Goal: Information Seeking & Learning: Learn about a topic

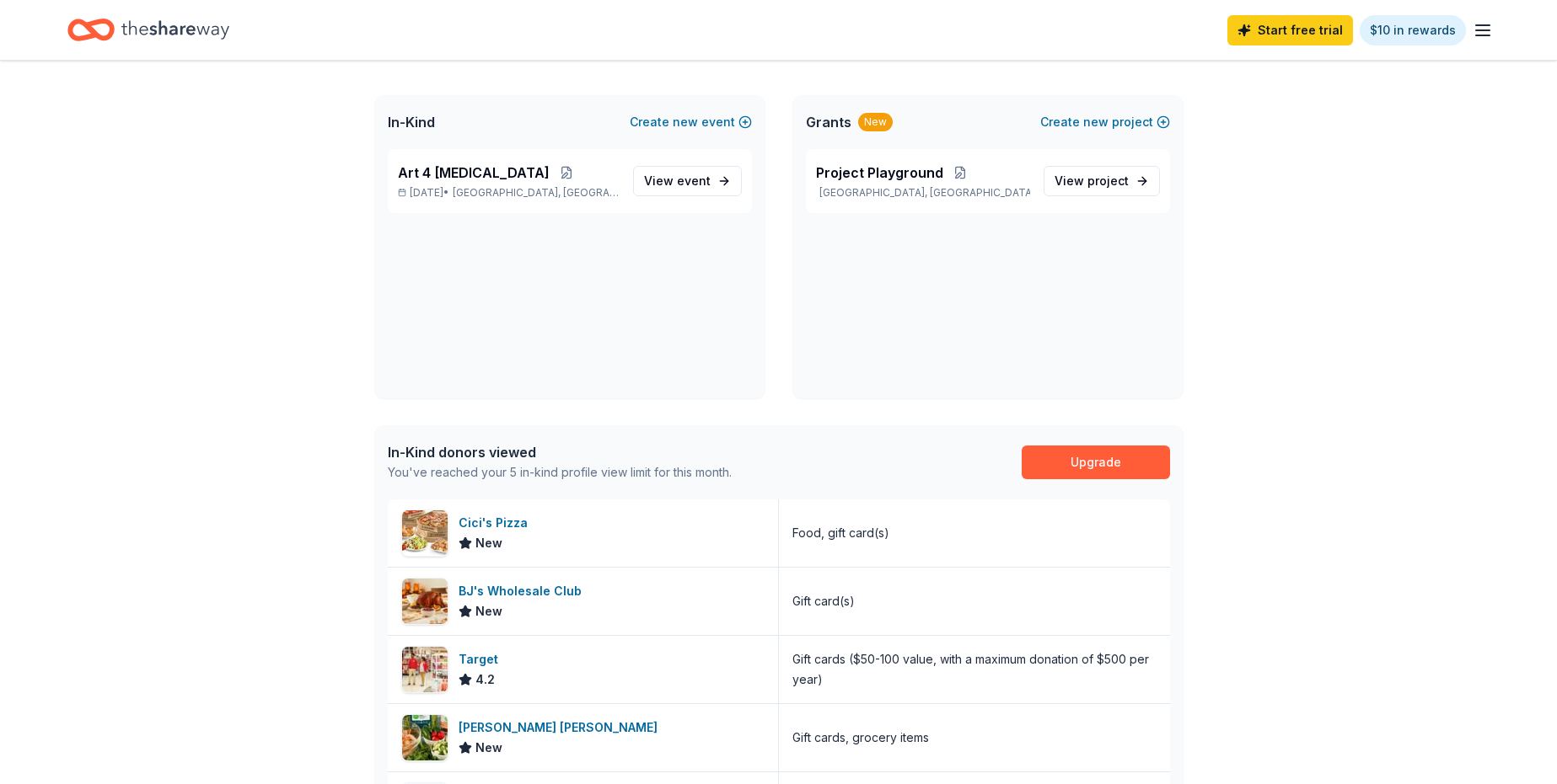
scroll to position [337, 0]
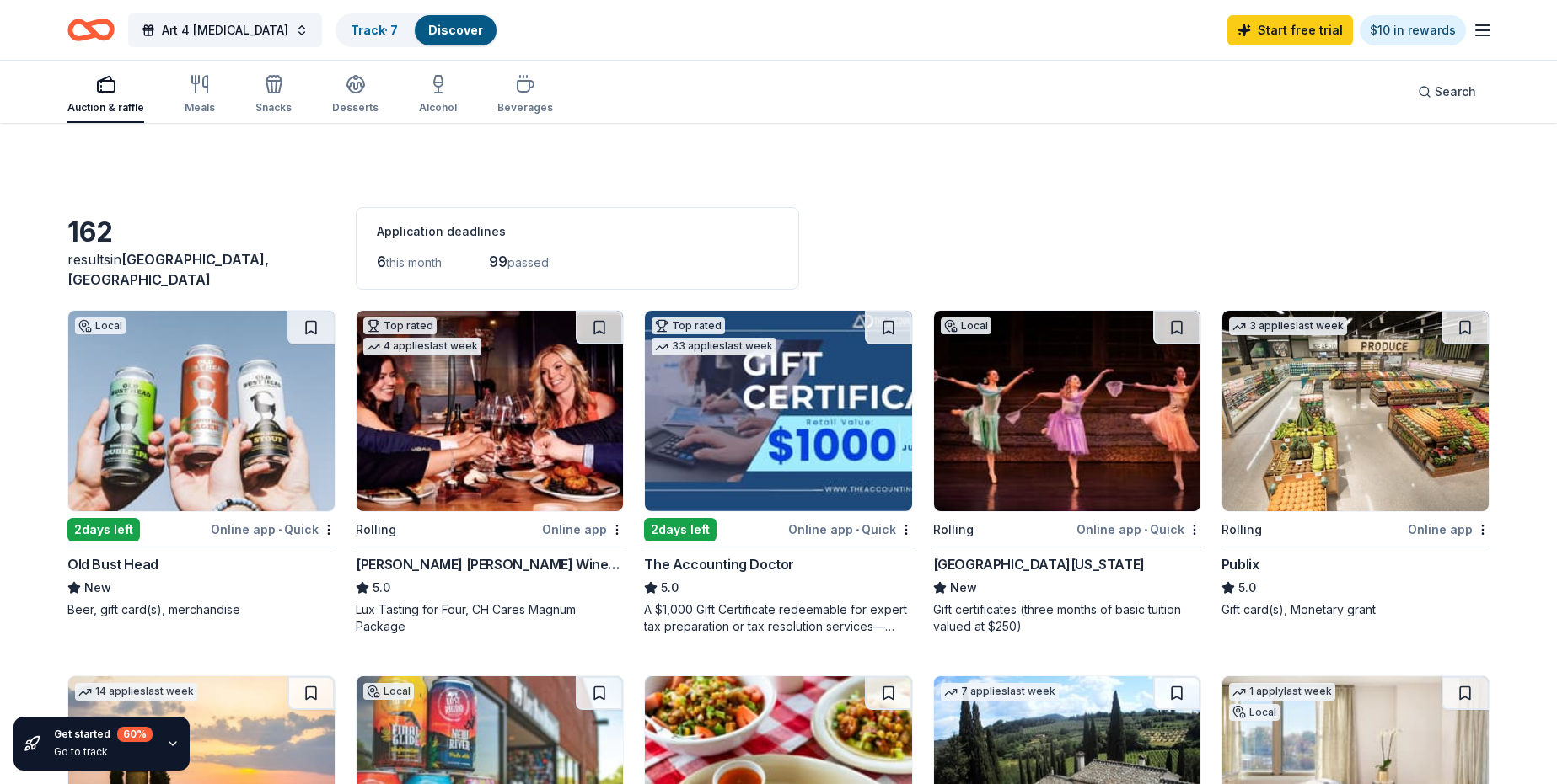
scroll to position [169, 0]
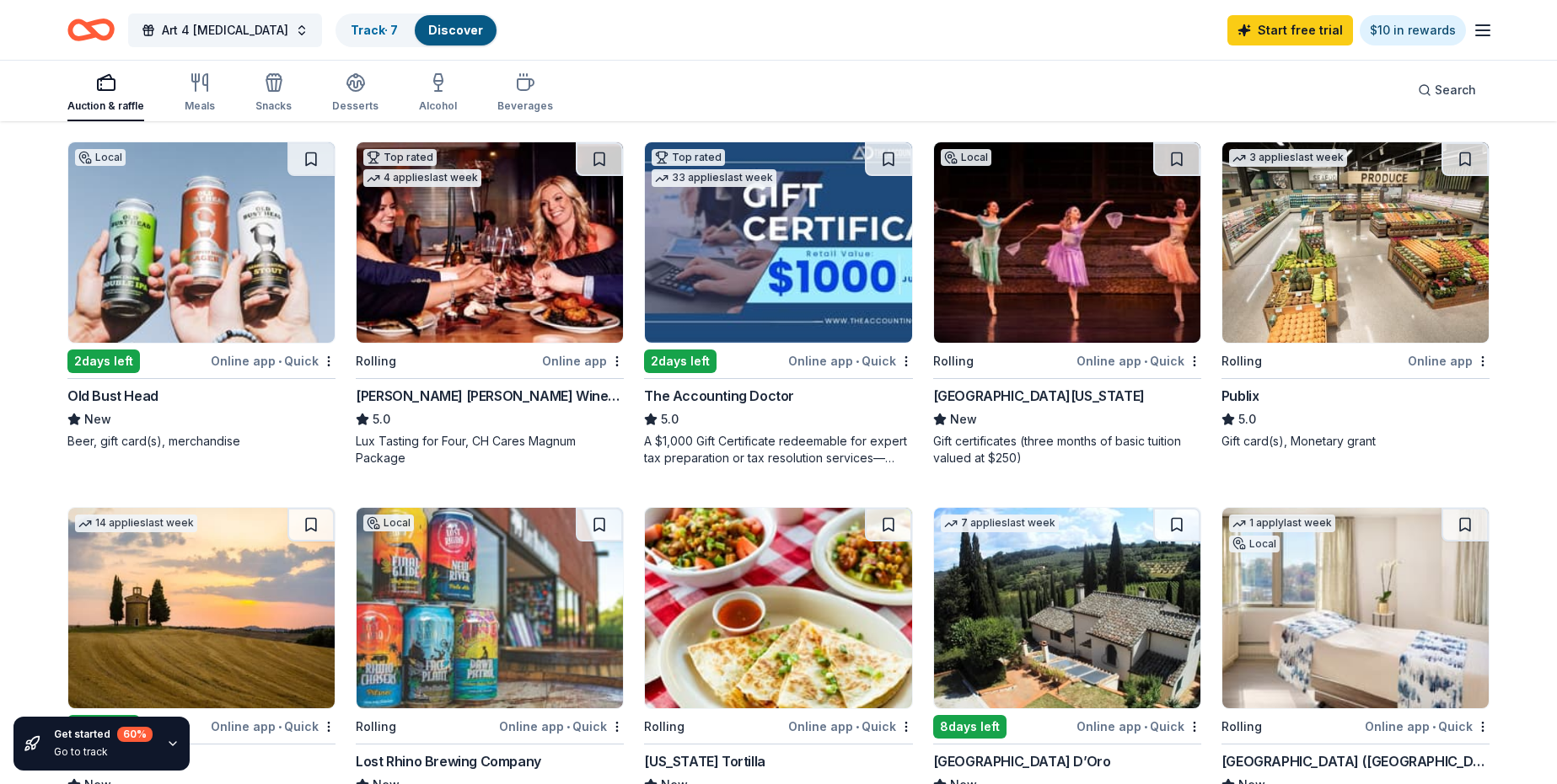
click at [1353, 300] on img at bounding box center [1354, 242] width 266 height 201
click at [789, 225] on img at bounding box center [778, 242] width 266 height 201
click at [361, 95] on div "Desserts" at bounding box center [355, 93] width 46 height 40
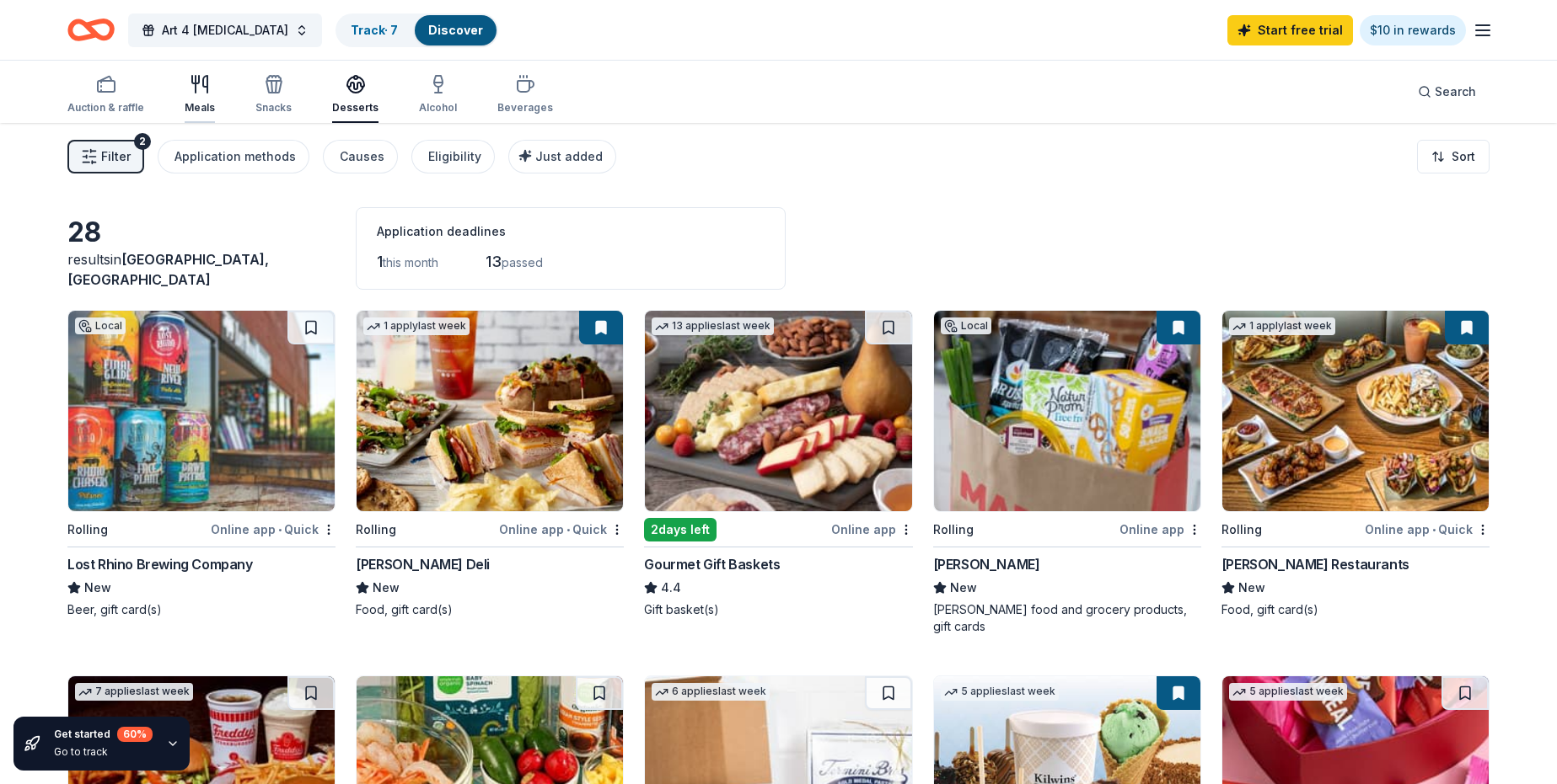
click at [196, 90] on icon "button" at bounding box center [196, 84] width 0 height 17
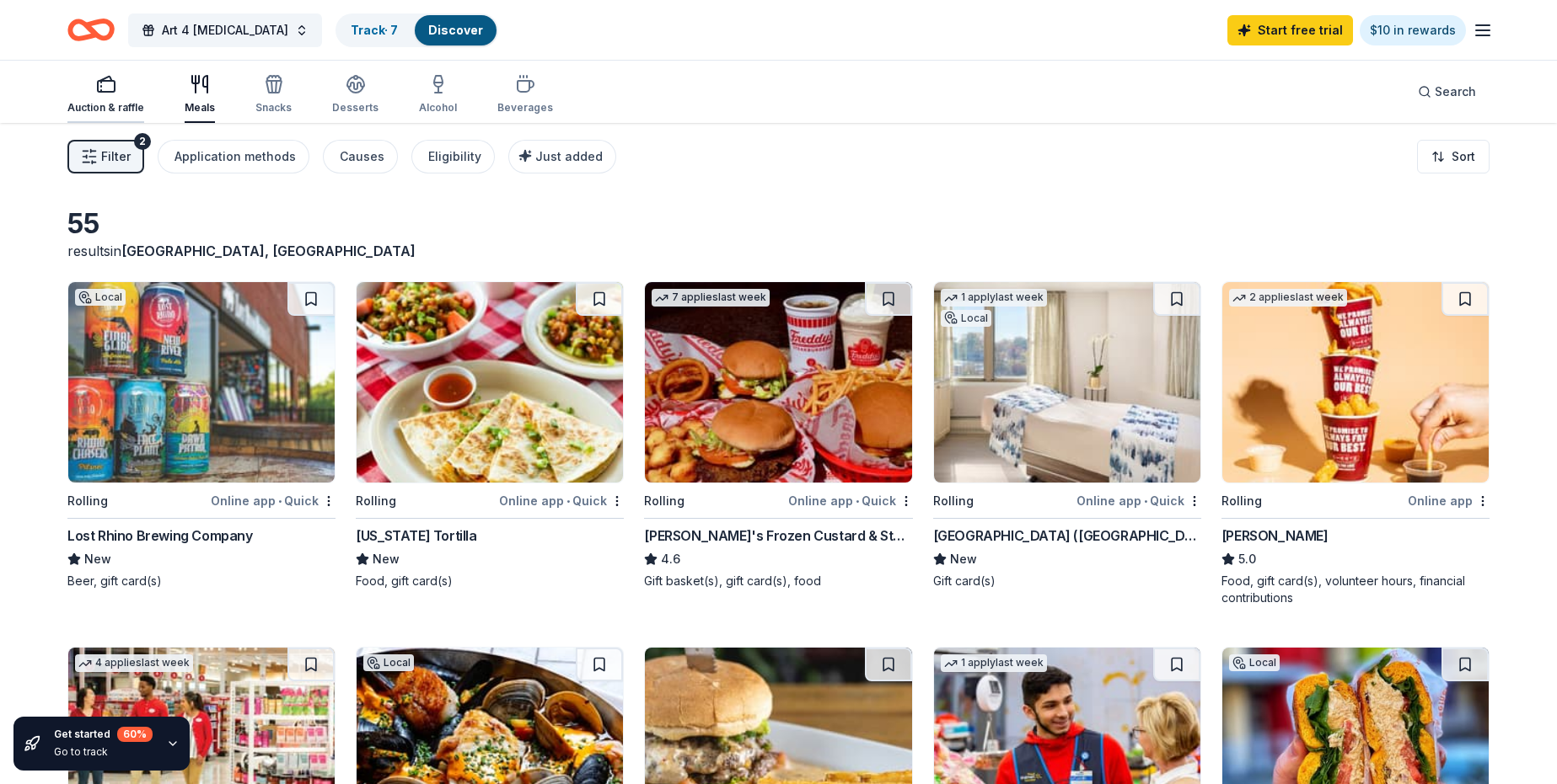
click at [100, 83] on icon "button" at bounding box center [106, 83] width 20 height 20
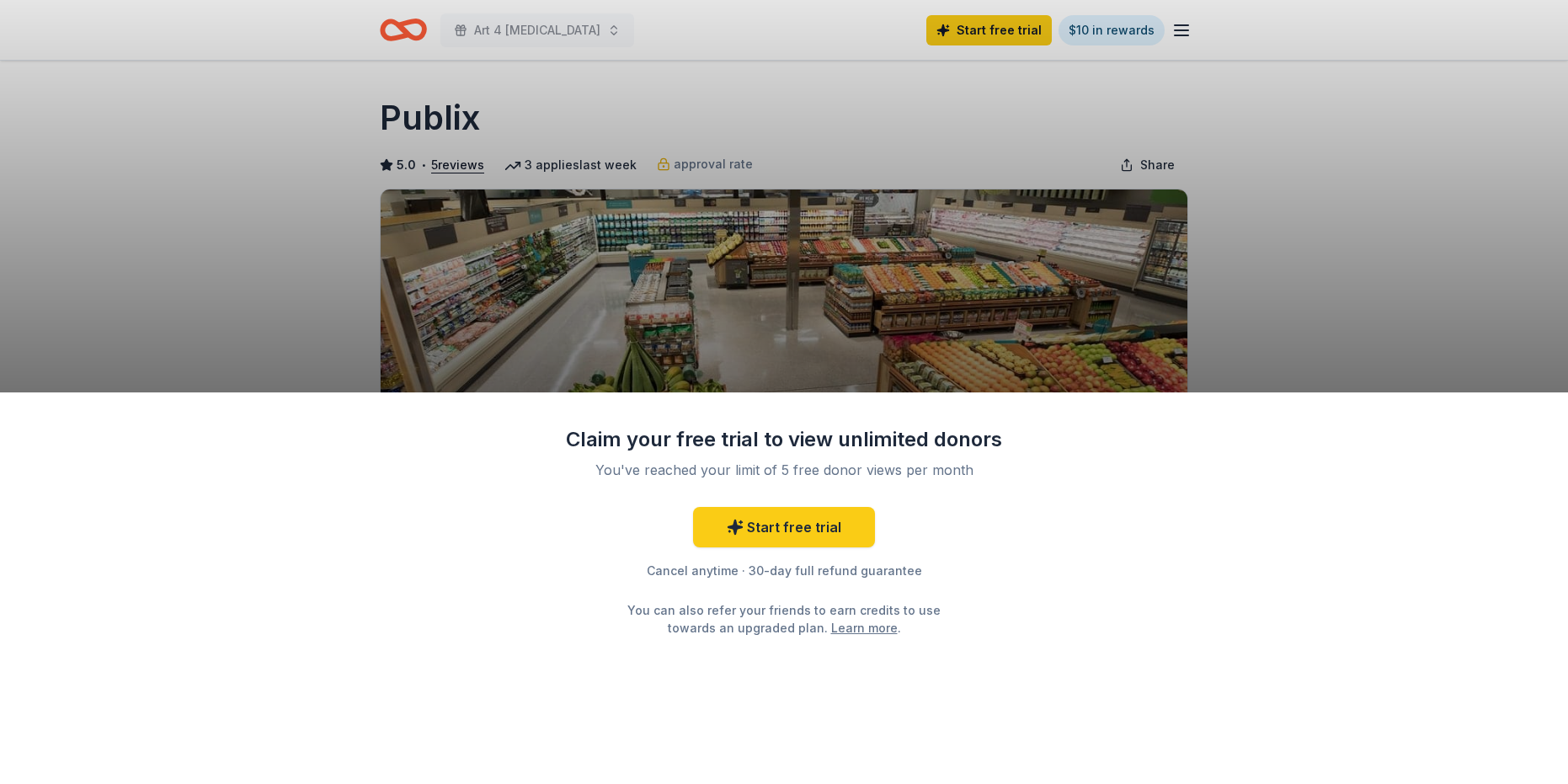
click at [1395, 314] on div "Claim your free trial to view unlimited donors You've reached your limit of 5 f…" at bounding box center [784, 392] width 1568 height 784
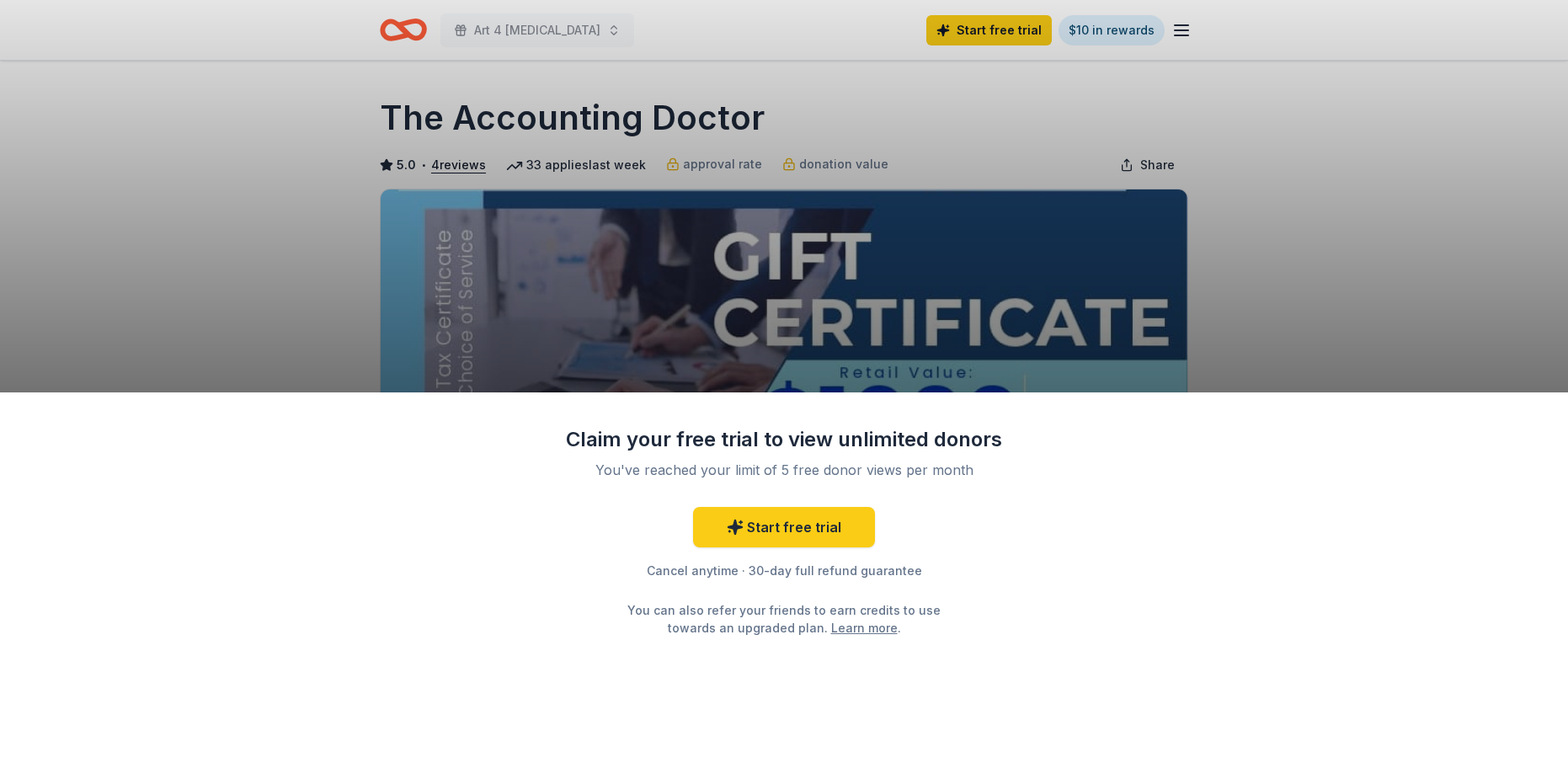
click at [1275, 286] on div "Claim your free trial to view unlimited donors You've reached your limit of 5 f…" at bounding box center [784, 392] width 1568 height 784
